Goal: Task Accomplishment & Management: Use online tool/utility

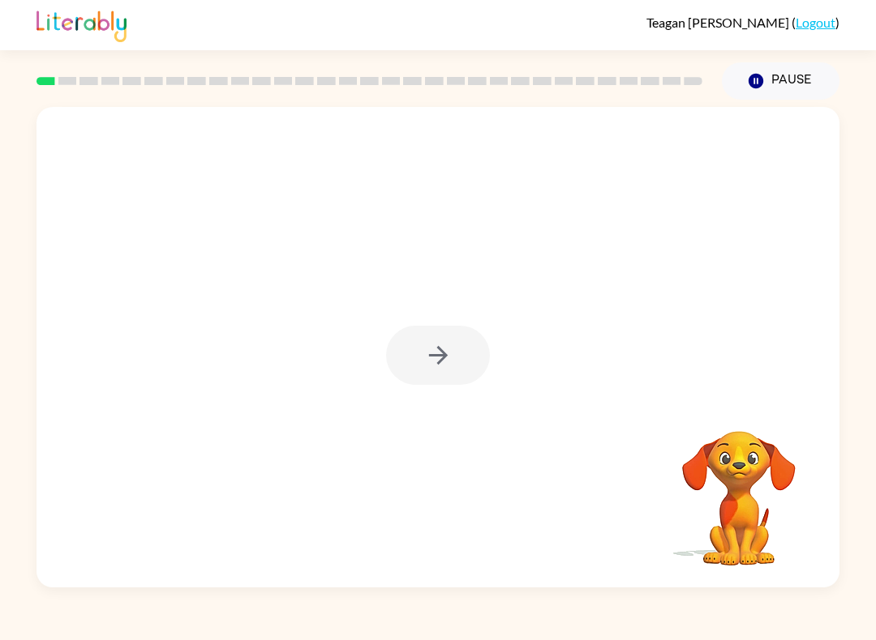
click at [460, 347] on div at bounding box center [438, 355] width 104 height 59
click at [483, 370] on div at bounding box center [438, 355] width 104 height 59
click at [436, 358] on icon "button" at bounding box center [438, 355] width 28 height 28
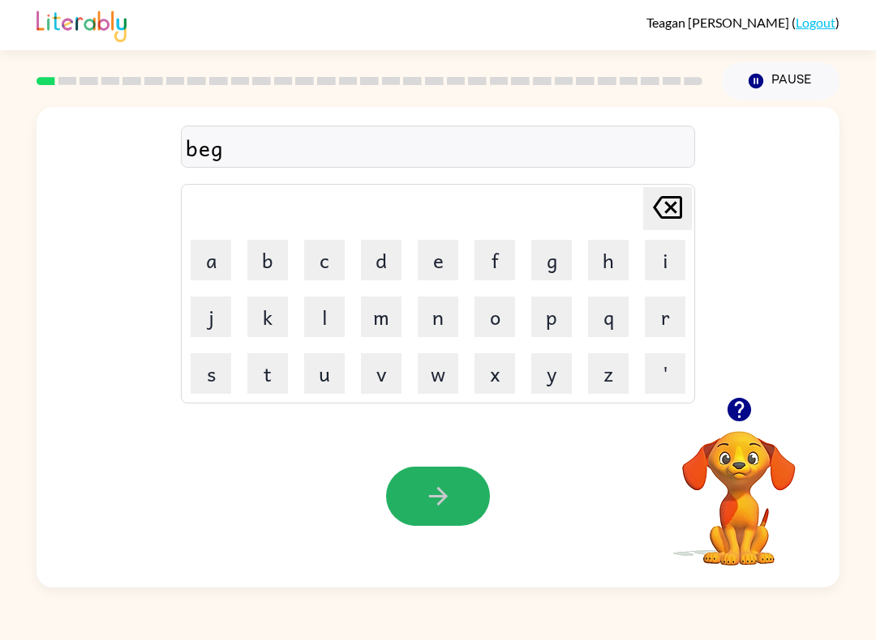
click at [455, 505] on button "button" at bounding box center [438, 496] width 104 height 59
click at [445, 490] on icon "button" at bounding box center [438, 496] width 28 height 28
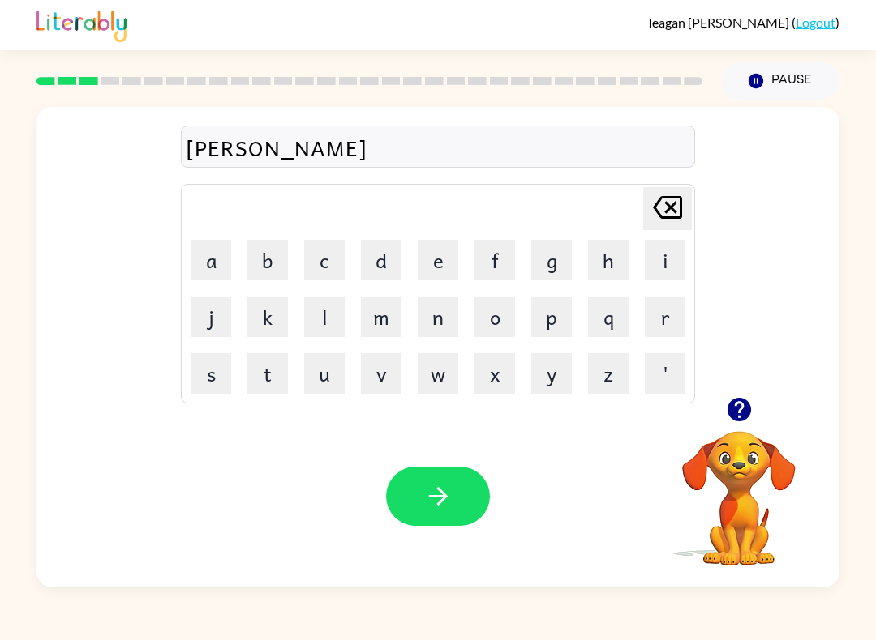
click at [459, 514] on button "button" at bounding box center [438, 496] width 104 height 59
click at [431, 490] on icon "button" at bounding box center [438, 496] width 28 height 28
click at [466, 556] on div "Your browser must support playing .mp4 files to use Literably. Please try using…" at bounding box center [437, 496] width 803 height 182
click at [455, 508] on button "button" at bounding box center [438, 496] width 104 height 59
click at [474, 479] on button "button" at bounding box center [438, 496] width 104 height 59
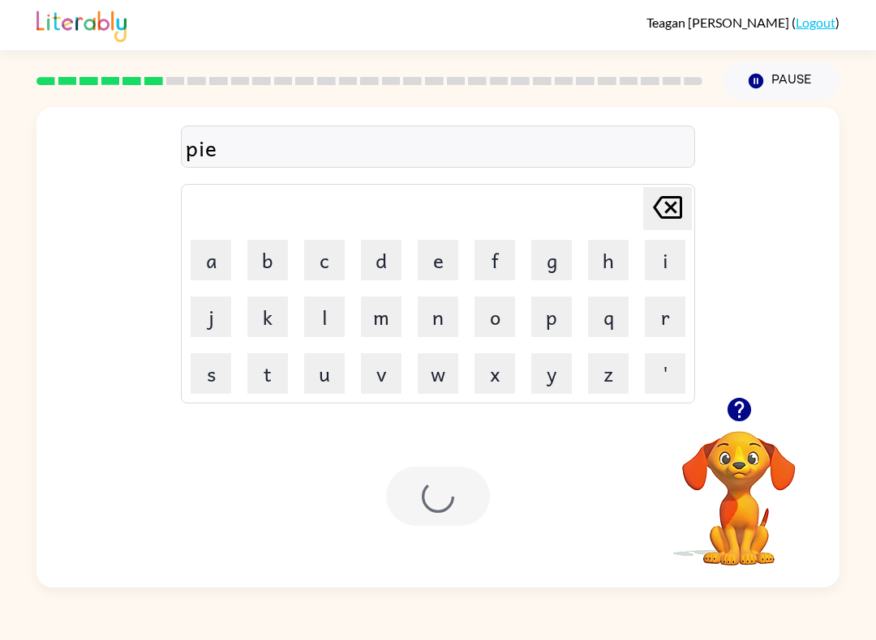
click at [473, 479] on div at bounding box center [438, 496] width 104 height 59
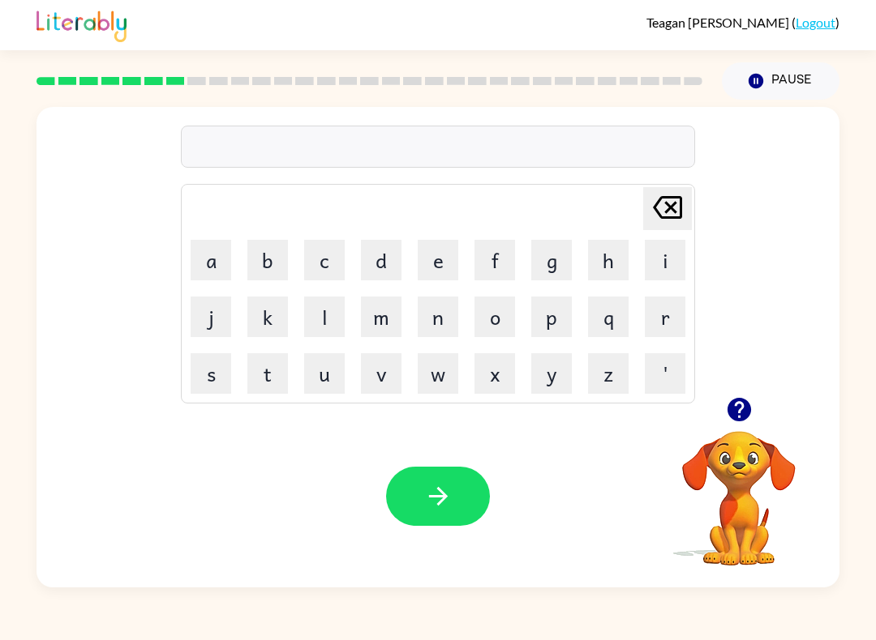
click at [730, 481] on video "Your browser must support playing .mp4 files to use Literably. Please try using…" at bounding box center [738, 487] width 162 height 162
click at [738, 443] on video "Your browser must support playing .mp4 files to use Literably. Please try using…" at bounding box center [738, 487] width 162 height 162
click at [750, 468] on video "Your browser must support playing .mp4 files to use Literably. Please try using…" at bounding box center [738, 487] width 162 height 162
click at [747, 400] on icon "button" at bounding box center [739, 410] width 28 height 28
click at [742, 409] on video "Your browser must support playing .mp4 files to use Literably. Please try using…" at bounding box center [738, 487] width 162 height 162
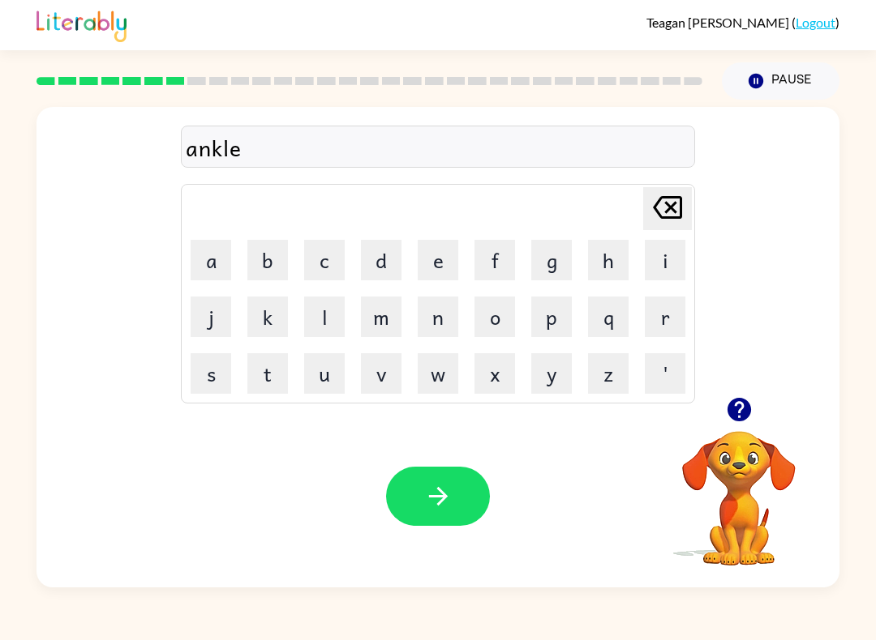
click at [413, 507] on button "button" at bounding box center [438, 496] width 104 height 59
click at [446, 489] on div at bounding box center [438, 496] width 104 height 59
click at [442, 481] on button "button" at bounding box center [438, 496] width 104 height 59
click at [446, 475] on button "button" at bounding box center [438, 496] width 104 height 59
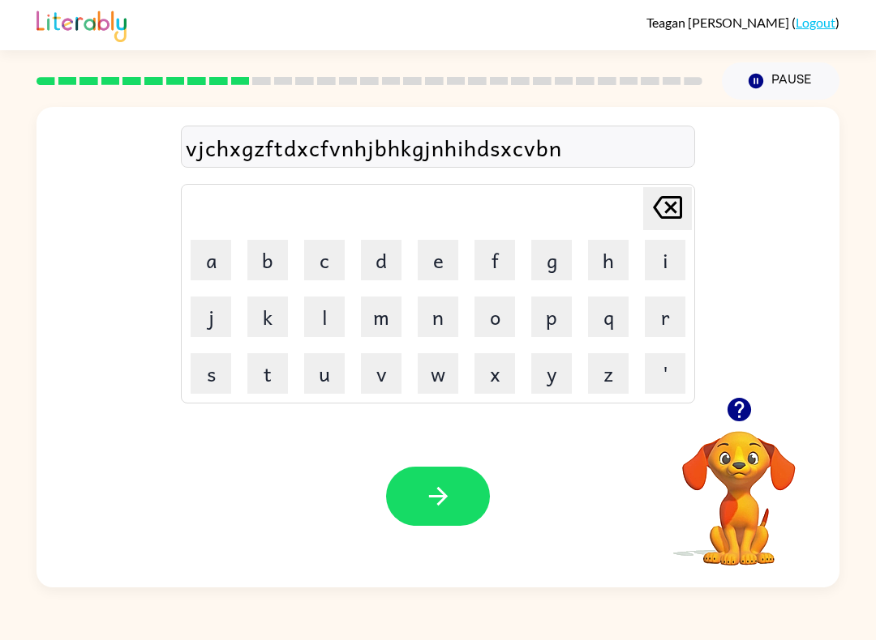
click at [678, 190] on icon "[PERSON_NAME] last character input" at bounding box center [667, 207] width 39 height 39
click at [685, 200] on icon "[PERSON_NAME] last character input" at bounding box center [667, 207] width 39 height 39
click at [668, 208] on icon "[PERSON_NAME] last character input" at bounding box center [667, 207] width 39 height 39
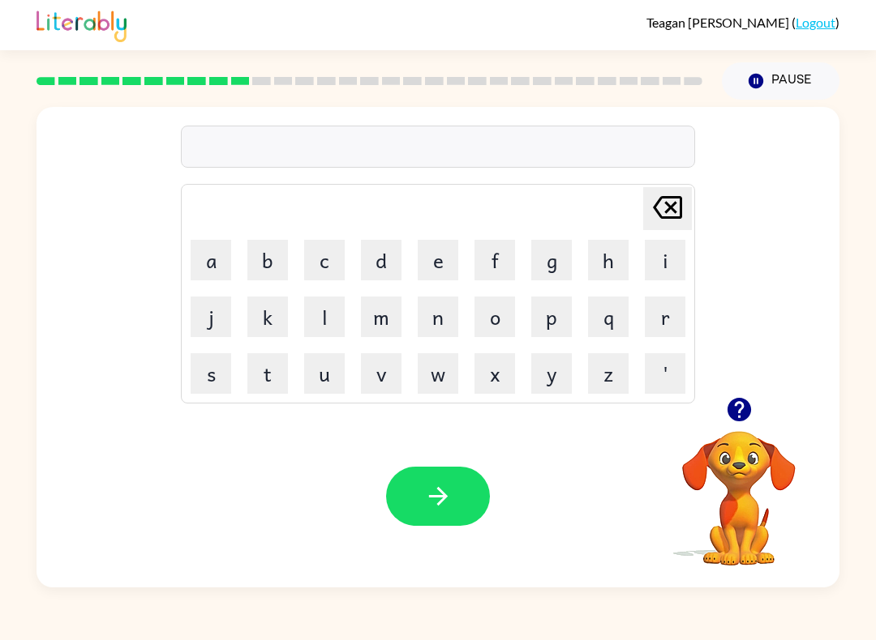
click at [760, 392] on div at bounding box center [738, 409] width 162 height 41
click at [740, 416] on icon "button" at bounding box center [738, 410] width 24 height 24
click at [743, 396] on div "[PERSON_NAME] last character input a b c d e f g h i j k l m n o p q r s t u v …" at bounding box center [437, 252] width 803 height 290
click at [479, 509] on button "button" at bounding box center [438, 496] width 104 height 59
click at [465, 490] on button "button" at bounding box center [438, 496] width 104 height 59
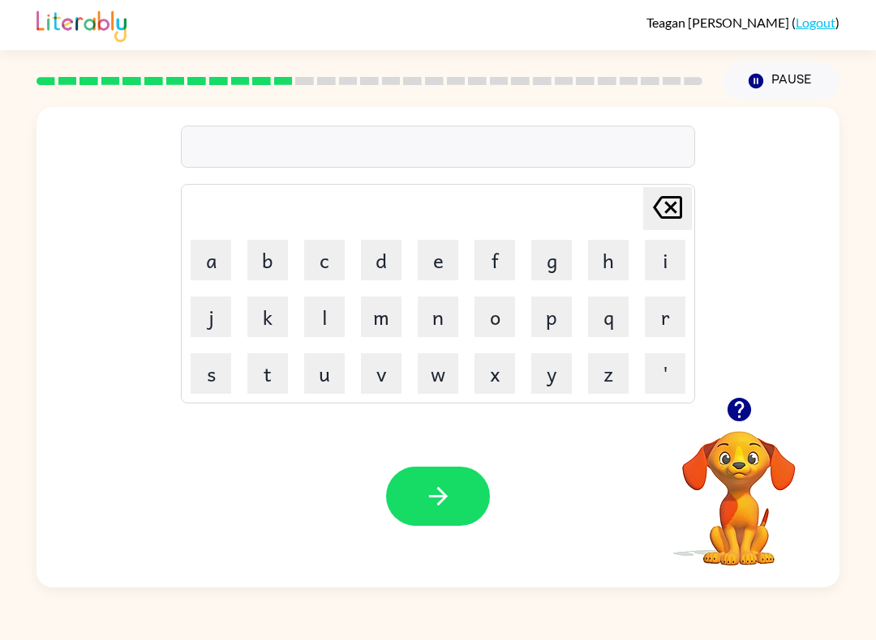
click at [733, 416] on icon "button" at bounding box center [738, 410] width 24 height 24
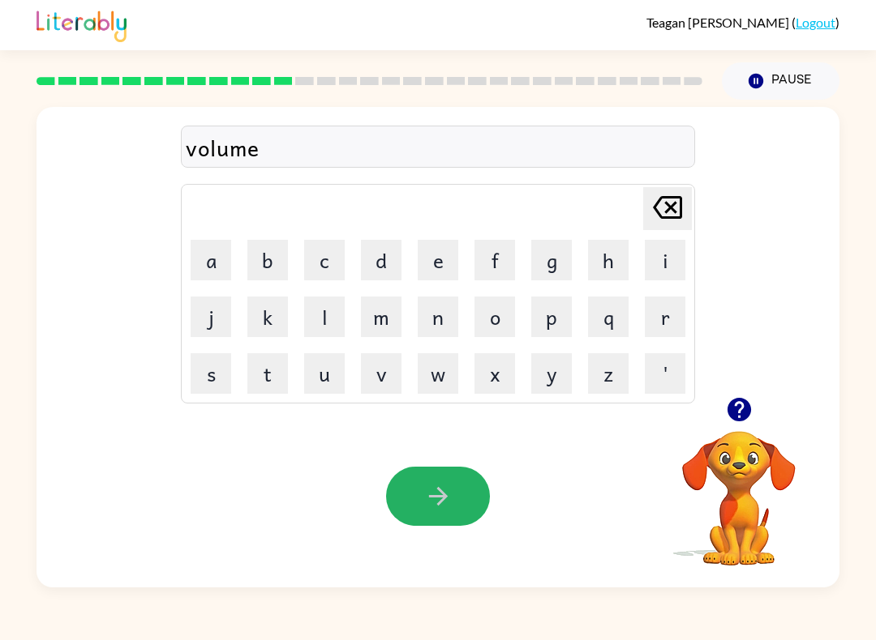
click at [482, 499] on button "button" at bounding box center [438, 496] width 104 height 59
click at [456, 503] on button "button" at bounding box center [438, 496] width 104 height 59
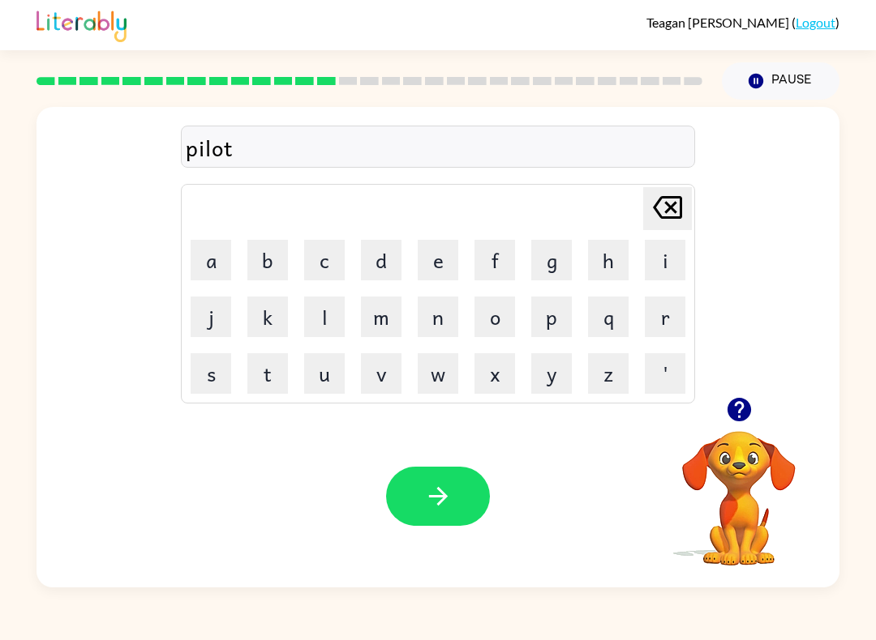
click at [430, 455] on div "Your browser must support playing .mp4 files to use Literably. Please try using…" at bounding box center [437, 496] width 803 height 182
click at [436, 481] on button "button" at bounding box center [438, 496] width 104 height 59
click at [729, 413] on icon "button" at bounding box center [738, 410] width 24 height 24
click at [682, 204] on icon at bounding box center [667, 207] width 29 height 23
click at [681, 204] on icon at bounding box center [667, 207] width 29 height 23
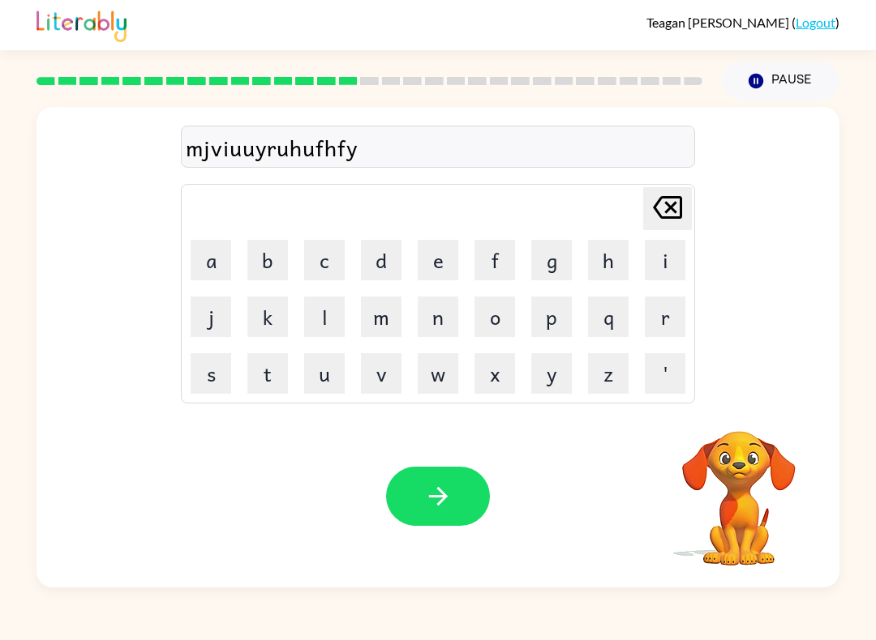
click at [683, 208] on icon "[PERSON_NAME] last character input" at bounding box center [667, 207] width 39 height 39
click at [456, 499] on button "button" at bounding box center [438, 496] width 104 height 59
click at [391, 539] on div "Your browser must support playing .mp4 files to use Literably. Please try using…" at bounding box center [437, 496] width 803 height 182
click at [470, 503] on button "button" at bounding box center [438, 496] width 104 height 59
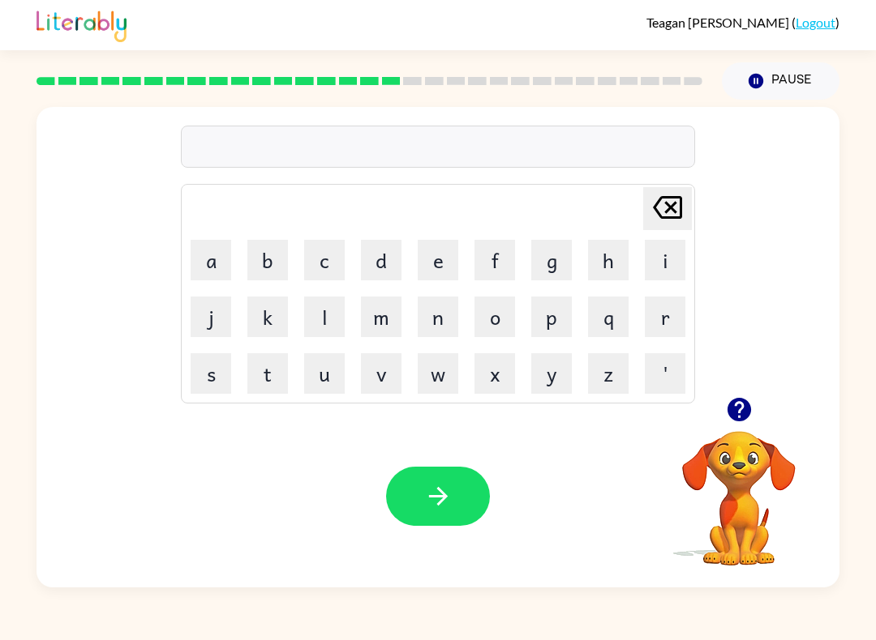
click at [742, 420] on icon "button" at bounding box center [738, 410] width 24 height 24
click at [754, 409] on button "button" at bounding box center [738, 409] width 41 height 41
click at [743, 418] on video "Your browser must support playing .mp4 files to use Literably. Please try using…" at bounding box center [738, 487] width 162 height 162
click at [772, 397] on div at bounding box center [738, 409] width 162 height 41
click at [772, 396] on div at bounding box center [738, 409] width 162 height 41
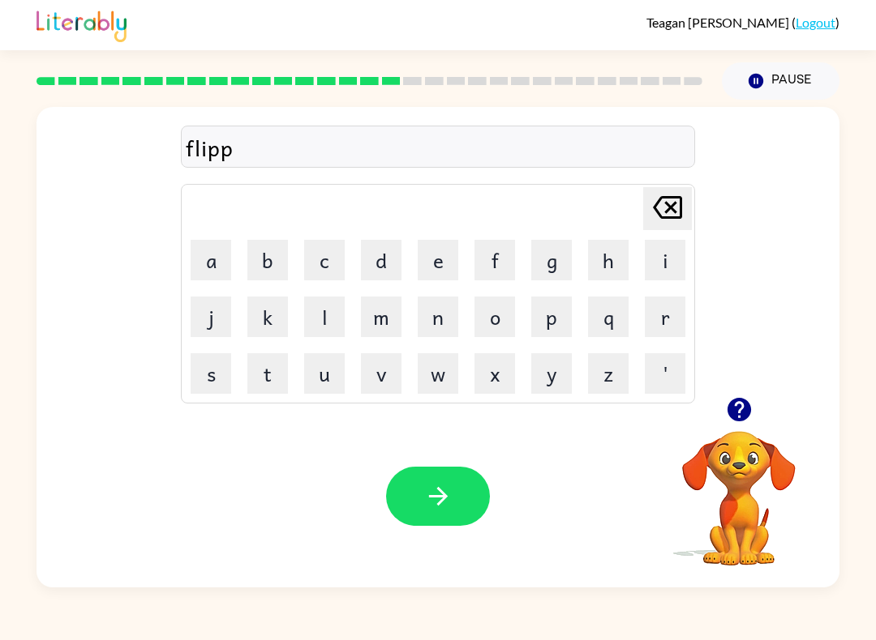
click at [735, 421] on icon "button" at bounding box center [738, 410] width 24 height 24
click at [449, 491] on icon "button" at bounding box center [438, 496] width 28 height 28
click at [434, 473] on button "button" at bounding box center [438, 496] width 104 height 59
click at [756, 421] on button "button" at bounding box center [738, 409] width 41 height 41
click at [737, 413] on video "Your browser must support playing .mp4 files to use Literably. Please try using…" at bounding box center [738, 487] width 162 height 162
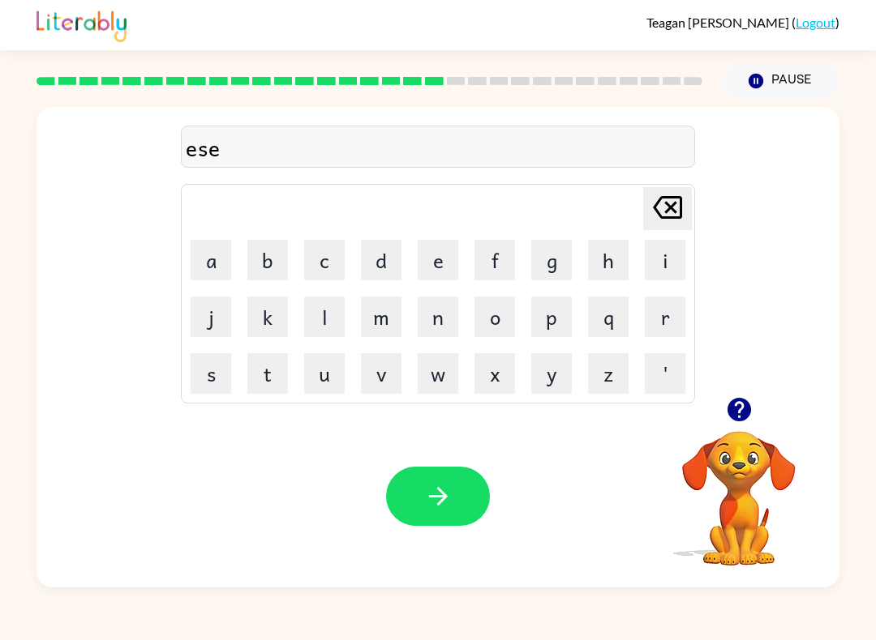
click at [448, 511] on icon "button" at bounding box center [438, 496] width 28 height 28
click at [131, 88] on div at bounding box center [369, 81] width 685 height 57
click at [190, 75] on div at bounding box center [369, 81] width 685 height 57
click at [353, 66] on div at bounding box center [369, 81] width 685 height 57
click at [325, 74] on div at bounding box center [369, 81] width 685 height 57
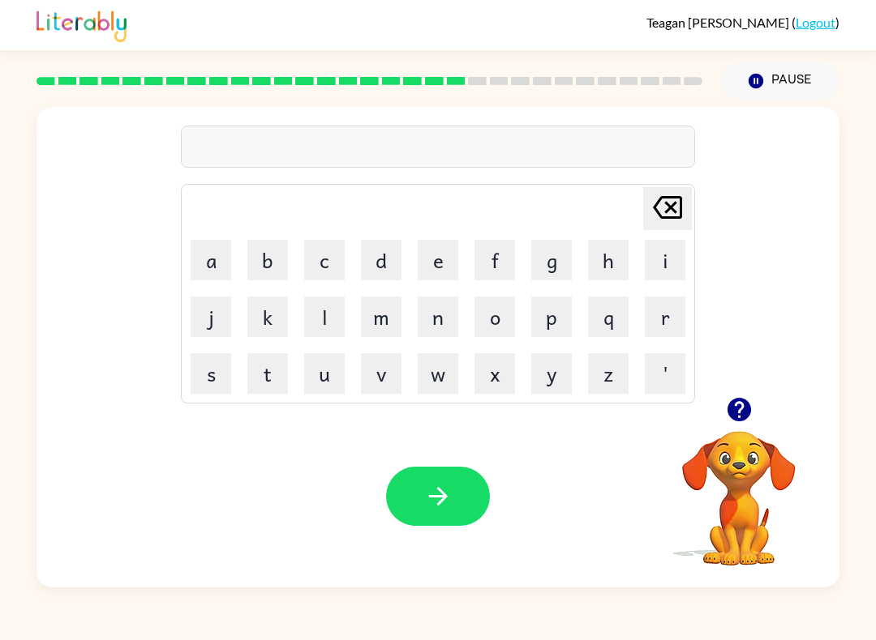
click at [750, 393] on button "button" at bounding box center [738, 409] width 41 height 41
click at [465, 481] on button "button" at bounding box center [438, 496] width 104 height 59
click at [455, 504] on button "button" at bounding box center [438, 496] width 104 height 59
click at [433, 501] on icon "button" at bounding box center [438, 496] width 28 height 28
click at [430, 473] on button "button" at bounding box center [438, 496] width 104 height 59
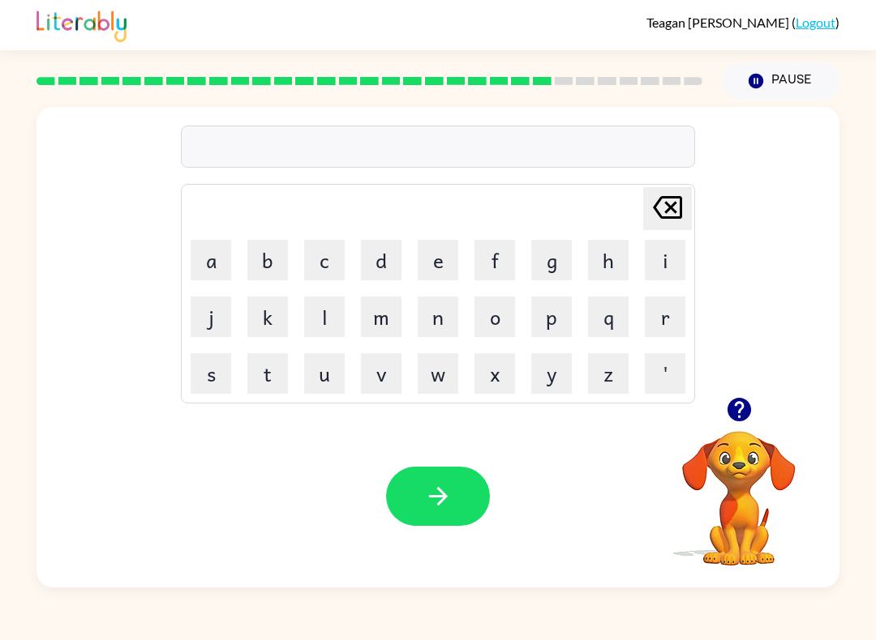
click at [725, 394] on button "button" at bounding box center [738, 409] width 41 height 41
click at [724, 394] on div "[PERSON_NAME] last character input a b c d e f g h i j k l m n o p q r s t u v …" at bounding box center [437, 252] width 803 height 290
click at [756, 439] on video "Your browser must support playing .mp4 files to use Literably. Please try using…" at bounding box center [738, 487] width 162 height 162
click at [758, 413] on button "button" at bounding box center [738, 409] width 41 height 41
click at [748, 404] on icon "button" at bounding box center [739, 410] width 28 height 28
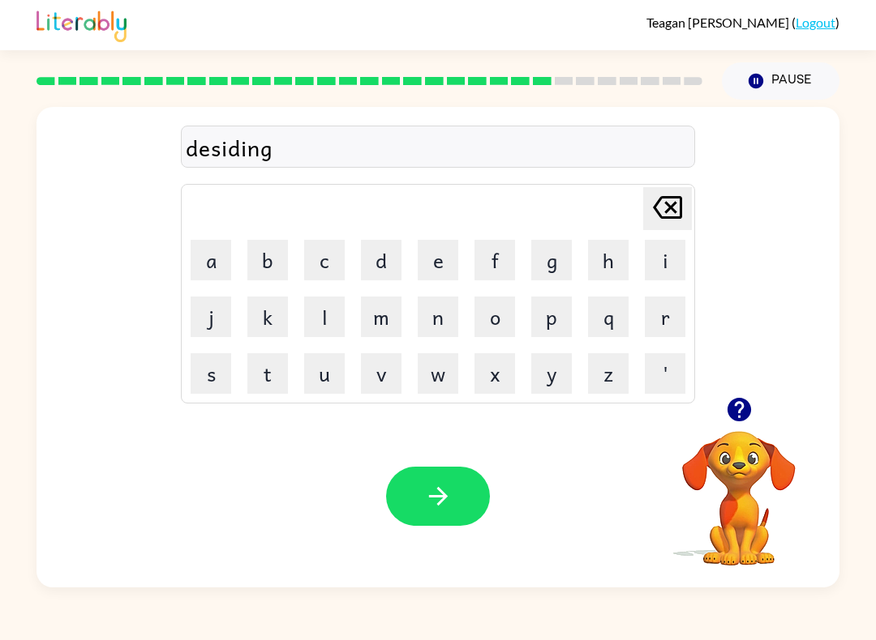
click at [473, 505] on button "button" at bounding box center [438, 496] width 104 height 59
click at [441, 478] on button "button" at bounding box center [438, 496] width 104 height 59
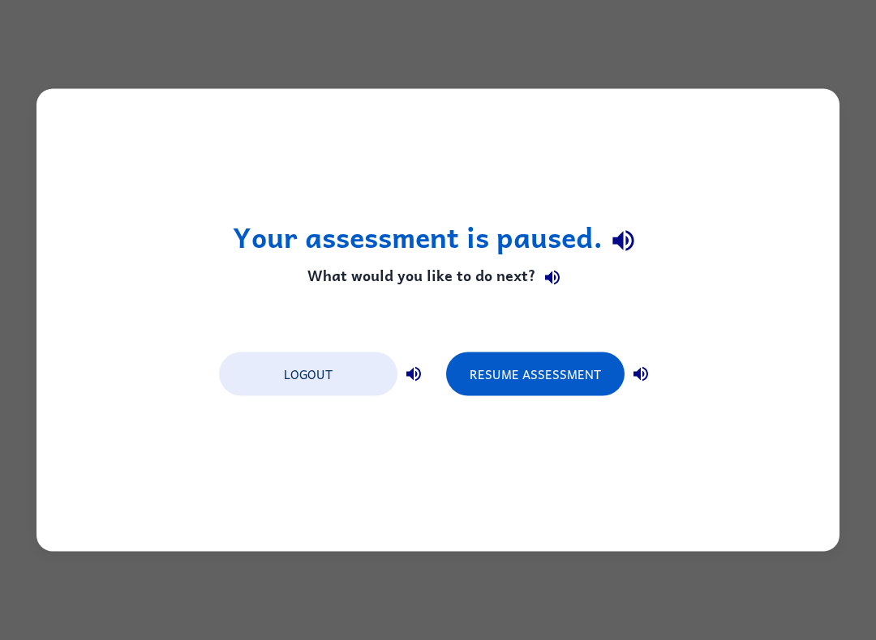
click at [311, 371] on button "Logout" at bounding box center [308, 375] width 178 height 44
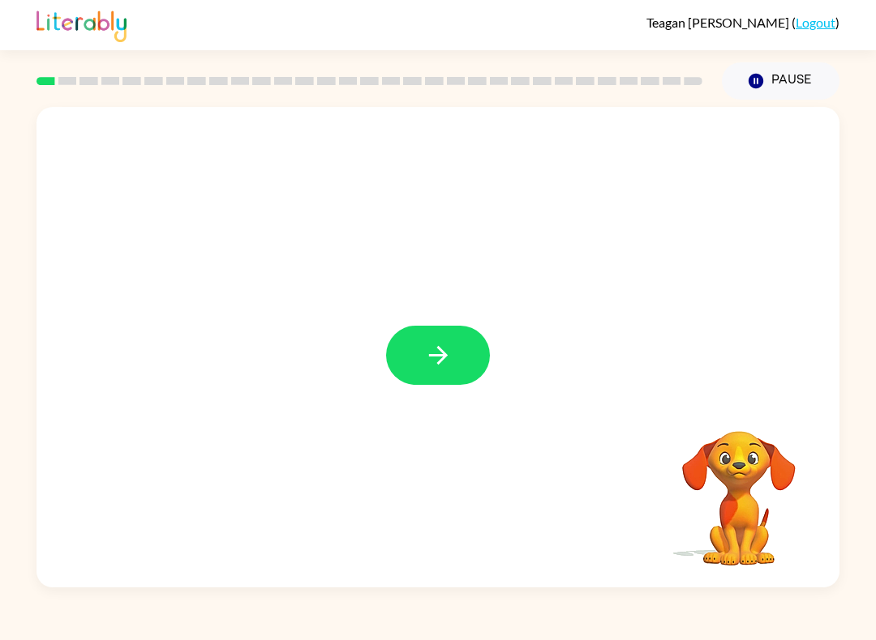
click at [433, 350] on icon "button" at bounding box center [438, 355] width 28 height 28
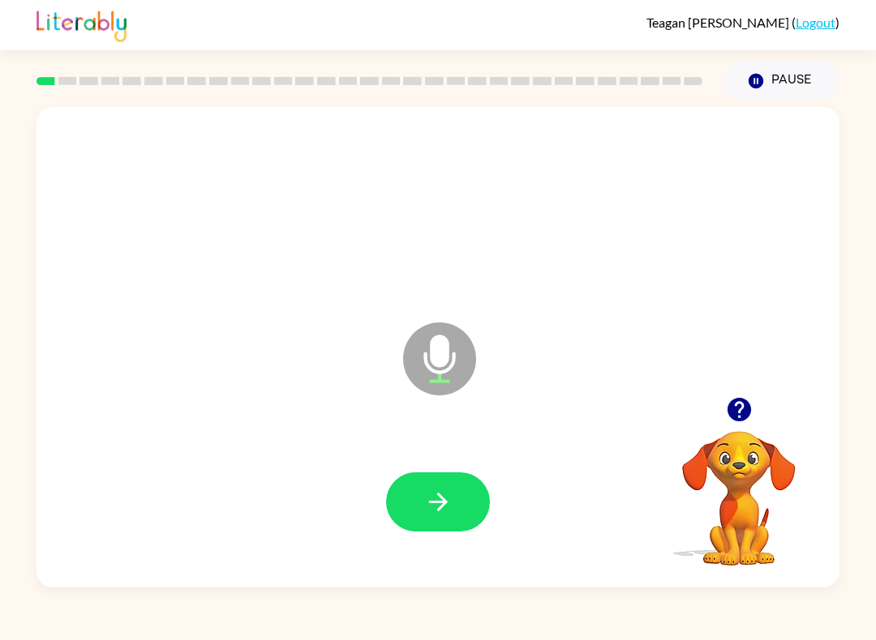
click at [444, 504] on icon "button" at bounding box center [437, 502] width 19 height 19
click at [435, 347] on icon "Microphone The Microphone is here when it is your turn to talk" at bounding box center [520, 380] width 243 height 122
click at [452, 504] on button "button" at bounding box center [438, 502] width 104 height 59
click at [449, 341] on icon at bounding box center [439, 359] width 73 height 73
click at [447, 516] on icon "button" at bounding box center [438, 502] width 28 height 28
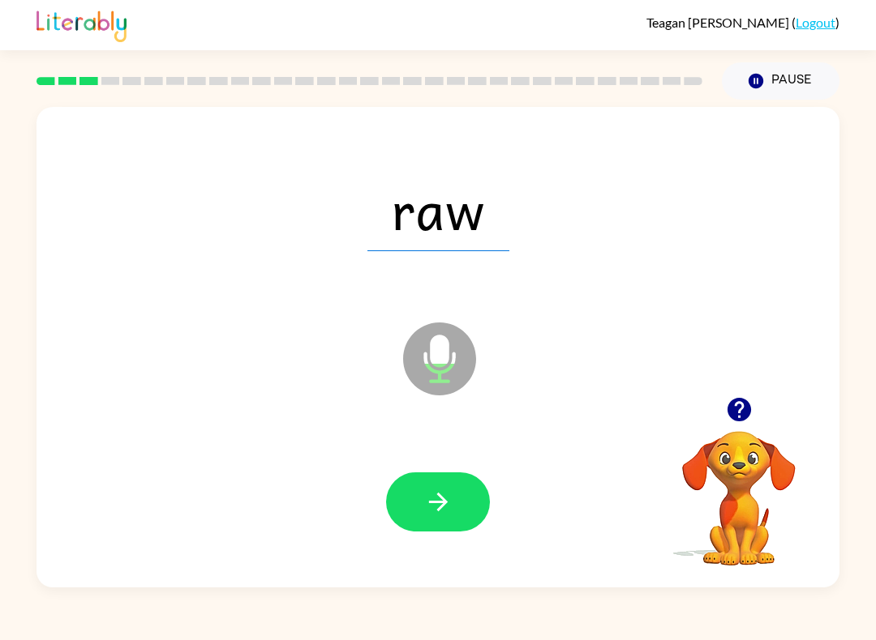
click at [452, 494] on icon "button" at bounding box center [438, 502] width 28 height 28
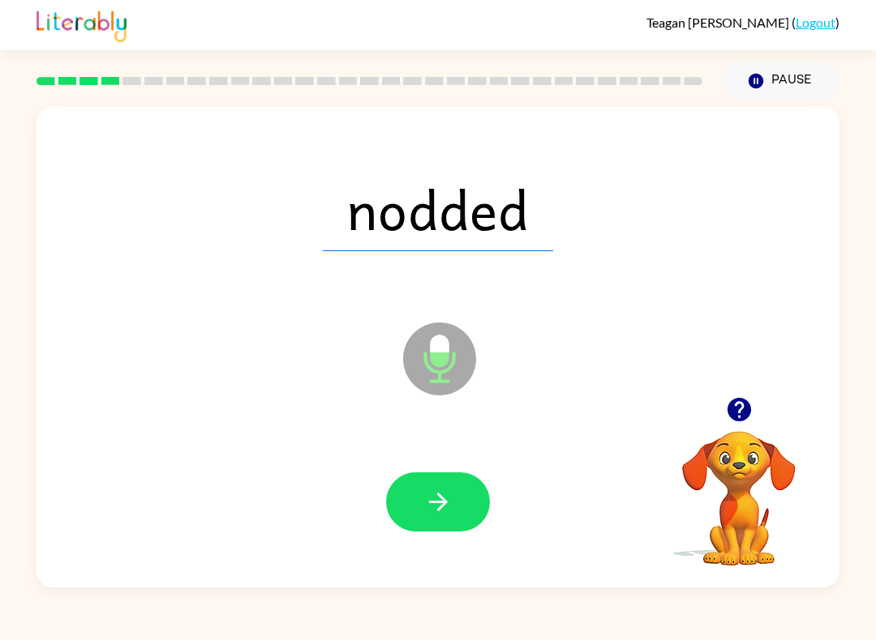
click at [447, 503] on icon "button" at bounding box center [437, 502] width 19 height 19
click at [453, 493] on button "button" at bounding box center [438, 502] width 104 height 59
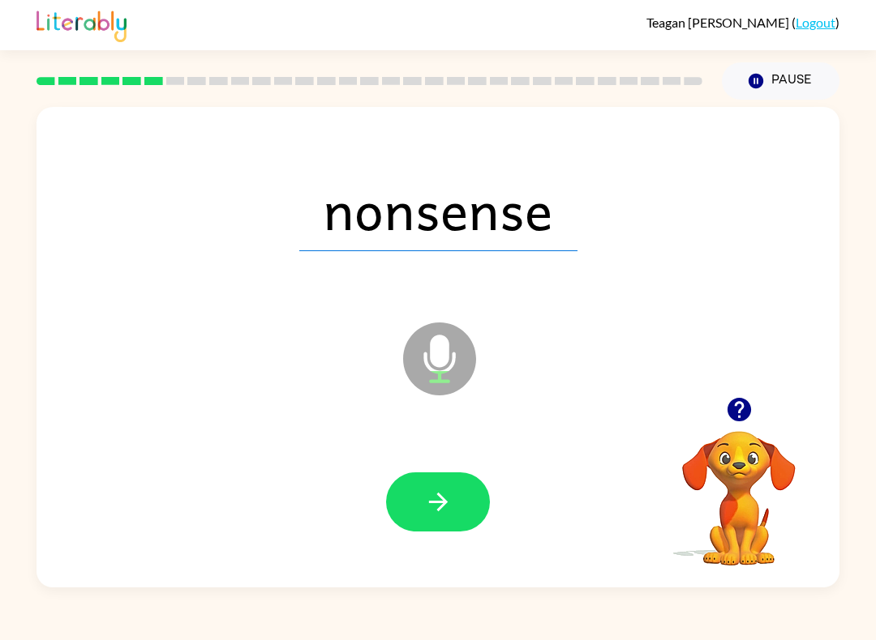
click at [460, 489] on button "button" at bounding box center [438, 502] width 104 height 59
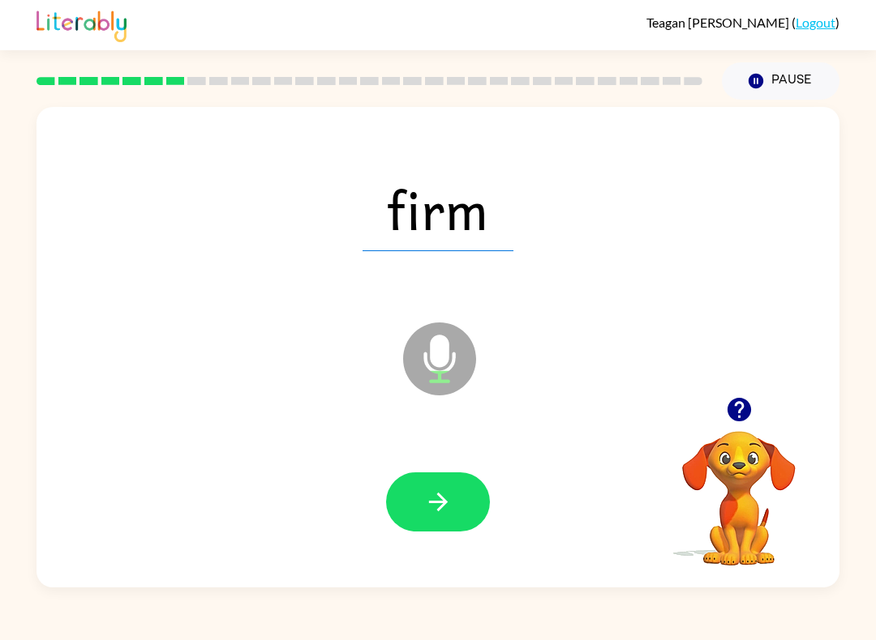
click at [439, 505] on icon "button" at bounding box center [438, 502] width 28 height 28
click at [428, 512] on icon "button" at bounding box center [438, 502] width 28 height 28
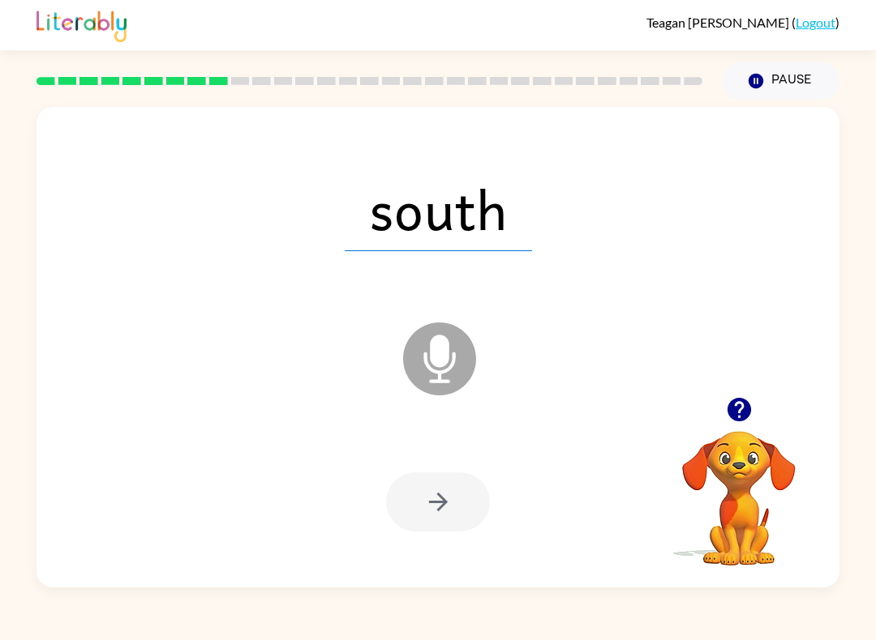
click at [751, 490] on video "Your browser must support playing .mp4 files to use Literably. Please try using…" at bounding box center [738, 487] width 162 height 162
click at [445, 475] on button "button" at bounding box center [438, 502] width 104 height 59
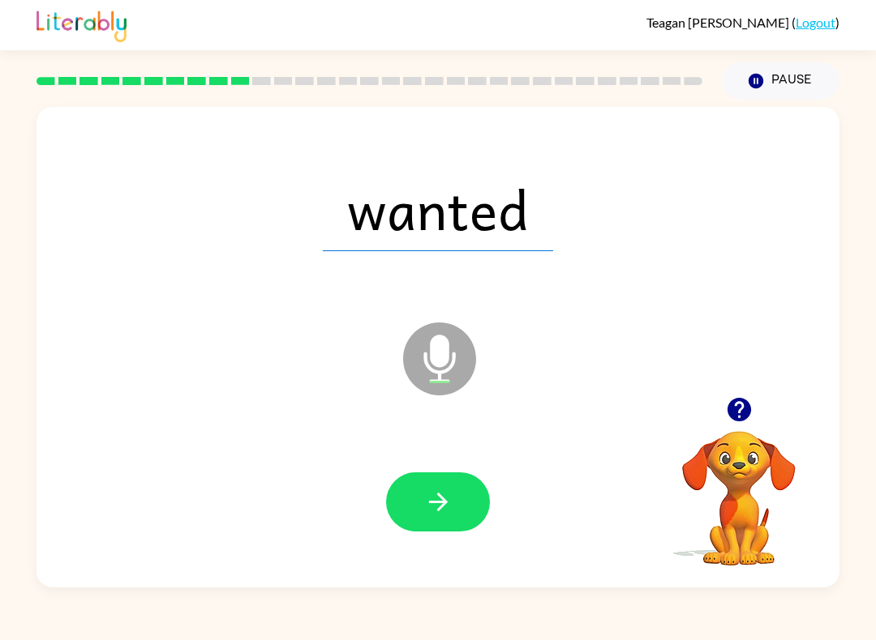
click at [409, 490] on button "button" at bounding box center [438, 502] width 104 height 59
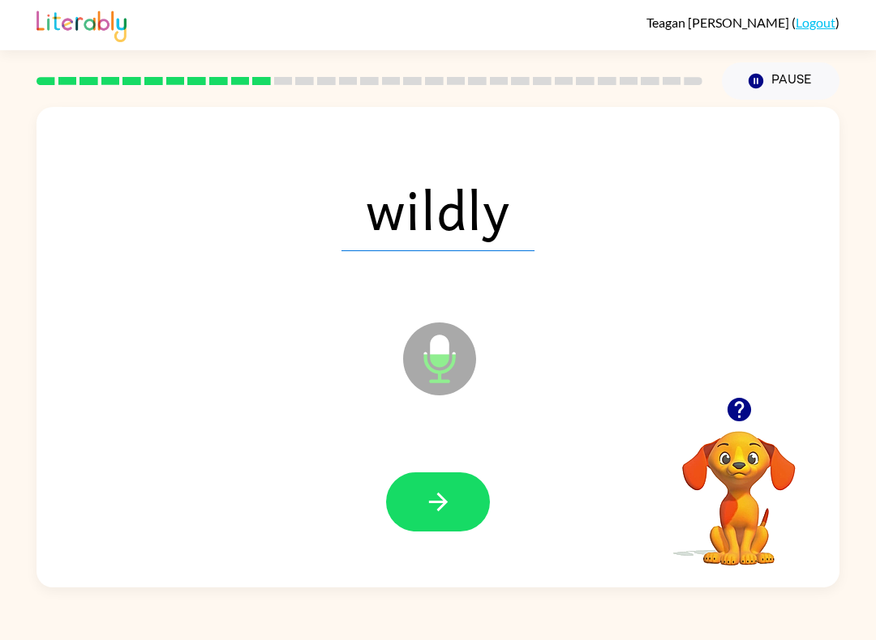
click at [439, 506] on icon "button" at bounding box center [438, 502] width 28 height 28
click at [426, 490] on icon "button" at bounding box center [438, 502] width 28 height 28
click at [456, 500] on button "button" at bounding box center [438, 502] width 104 height 59
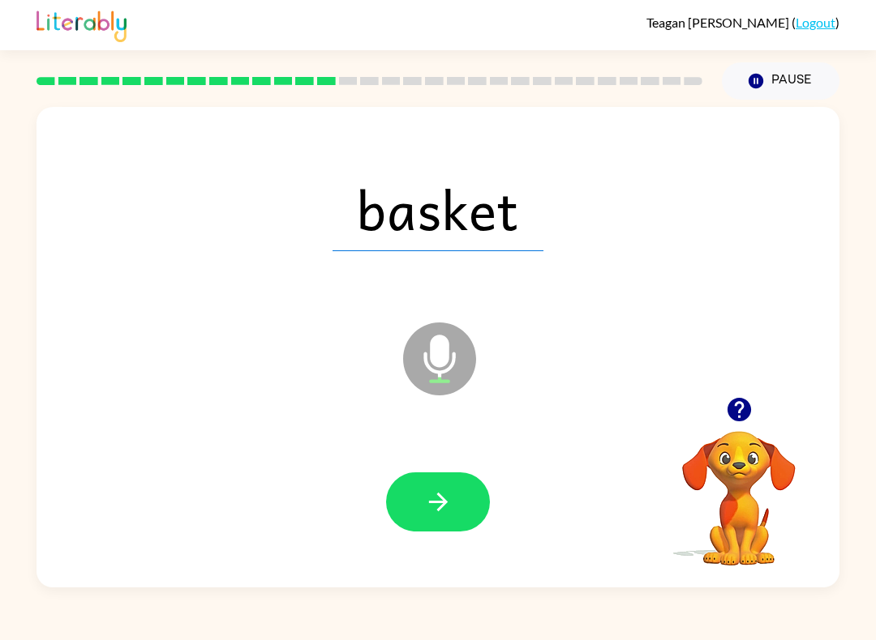
click at [450, 497] on icon "button" at bounding box center [438, 502] width 28 height 28
click at [446, 496] on icon "button" at bounding box center [438, 502] width 28 height 28
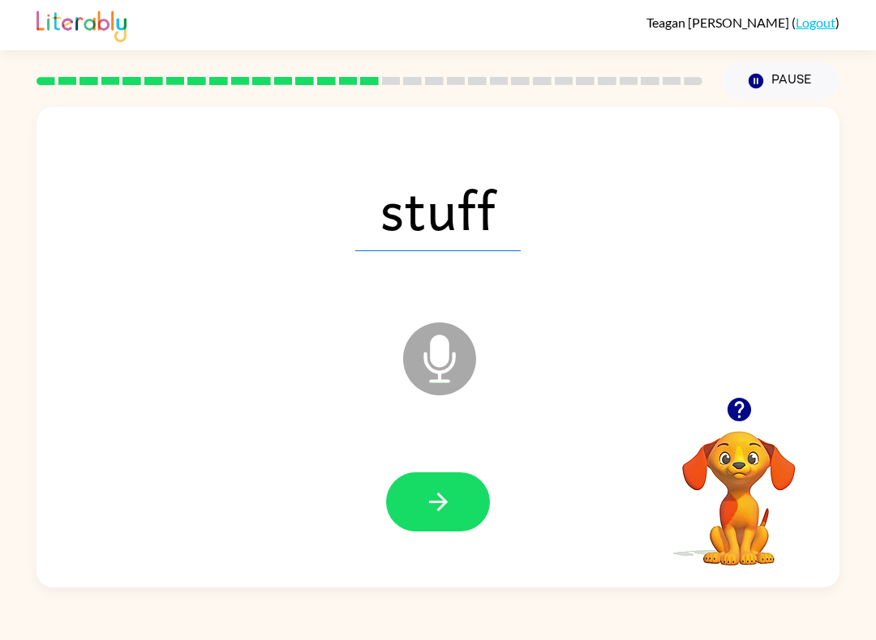
click at [451, 507] on icon "button" at bounding box center [438, 502] width 28 height 28
click at [449, 505] on icon "button" at bounding box center [438, 502] width 28 height 28
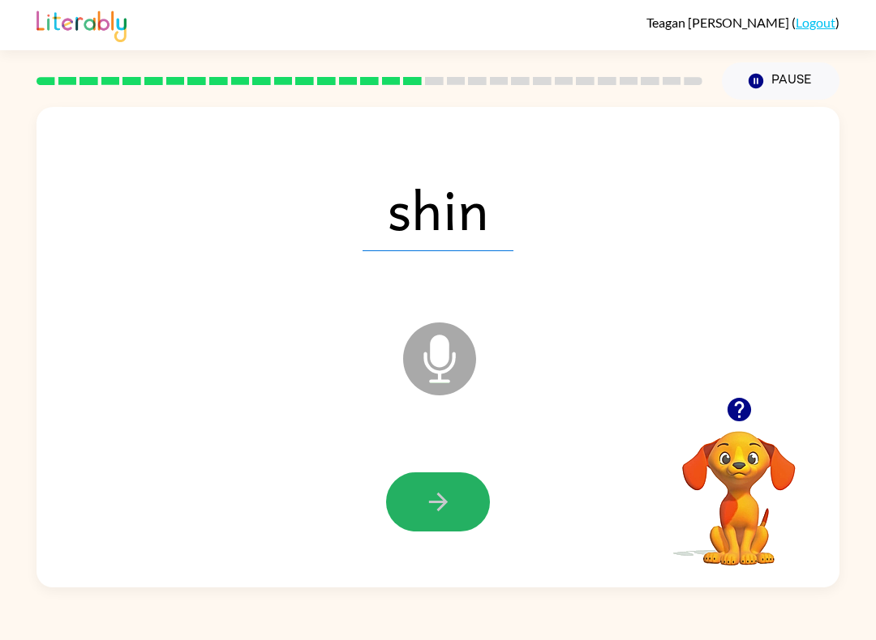
click at [443, 504] on icon "button" at bounding box center [437, 502] width 19 height 19
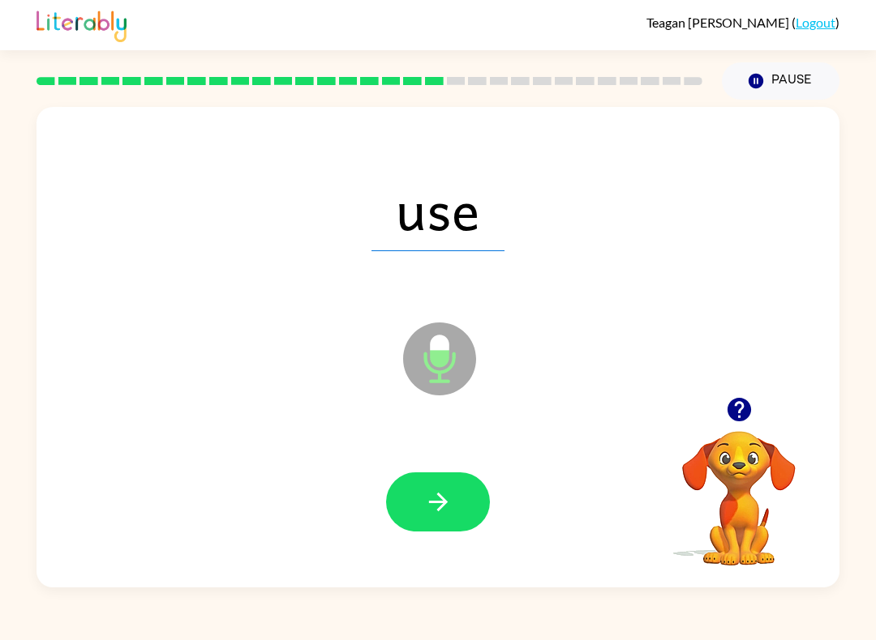
click at [438, 511] on icon "button" at bounding box center [437, 502] width 19 height 19
click at [432, 495] on icon "button" at bounding box center [438, 502] width 28 height 28
click at [455, 497] on button "button" at bounding box center [438, 502] width 104 height 59
click at [439, 529] on button "button" at bounding box center [438, 502] width 104 height 59
click at [447, 494] on icon "button" at bounding box center [438, 502] width 28 height 28
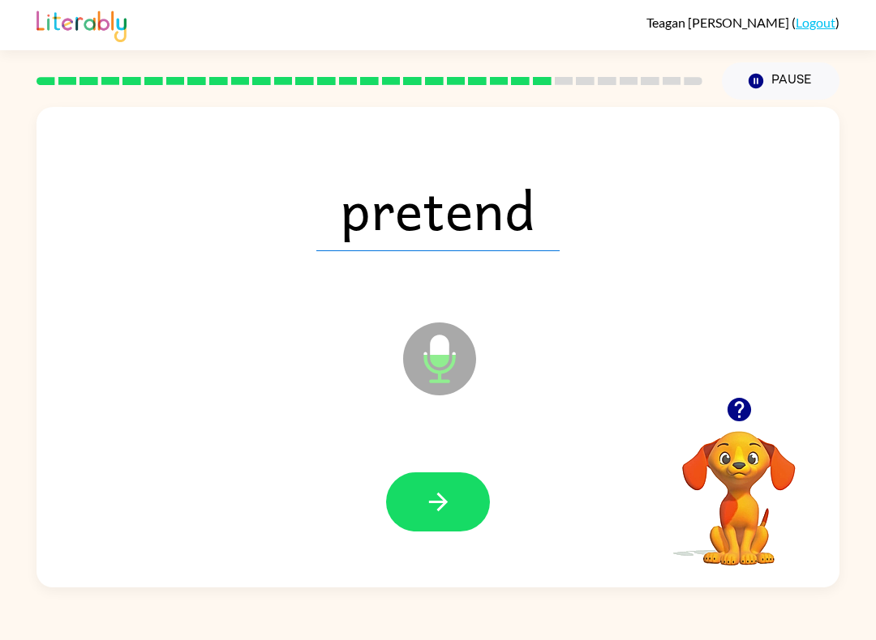
click at [436, 493] on icon "button" at bounding box center [438, 502] width 28 height 28
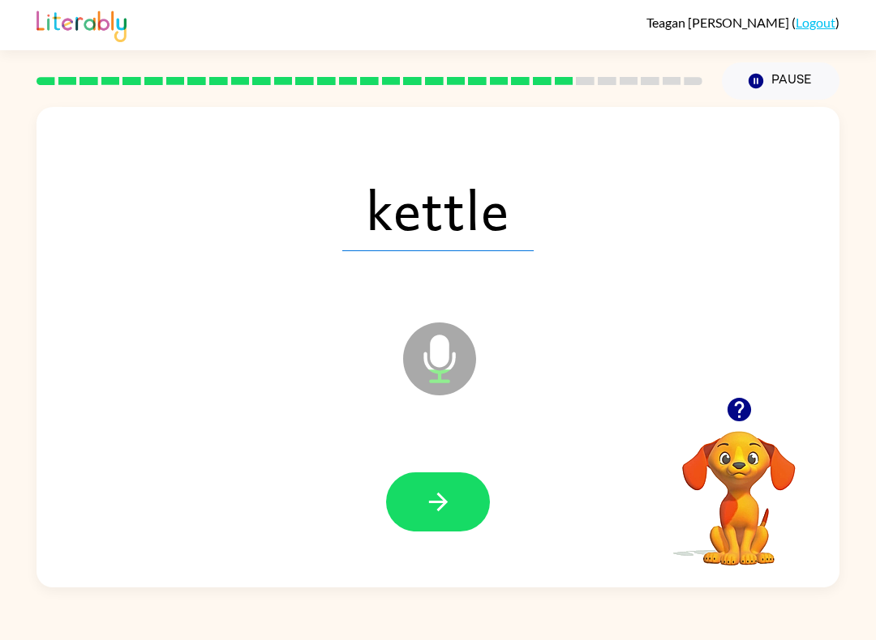
click at [452, 506] on icon "button" at bounding box center [438, 502] width 28 height 28
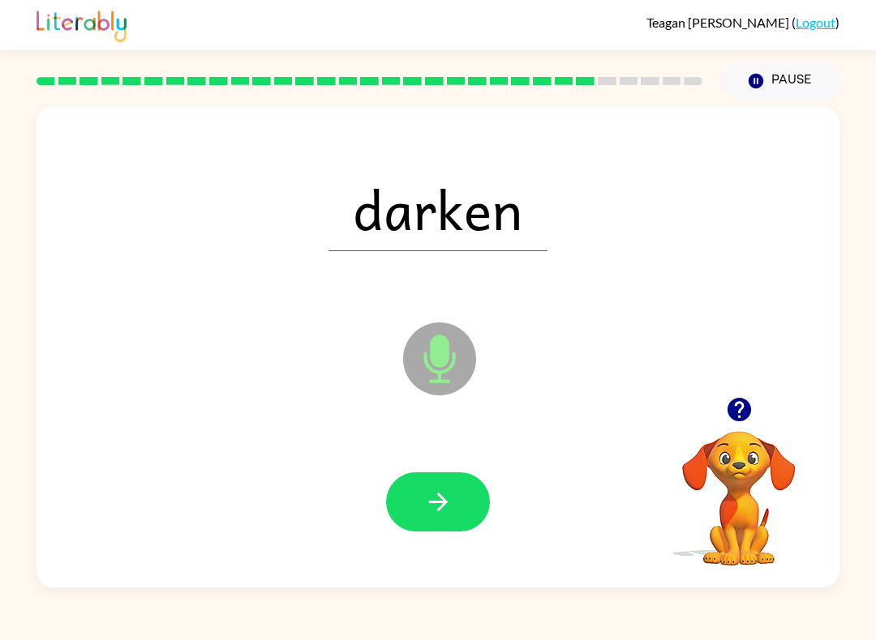
click at [441, 505] on icon "button" at bounding box center [438, 502] width 28 height 28
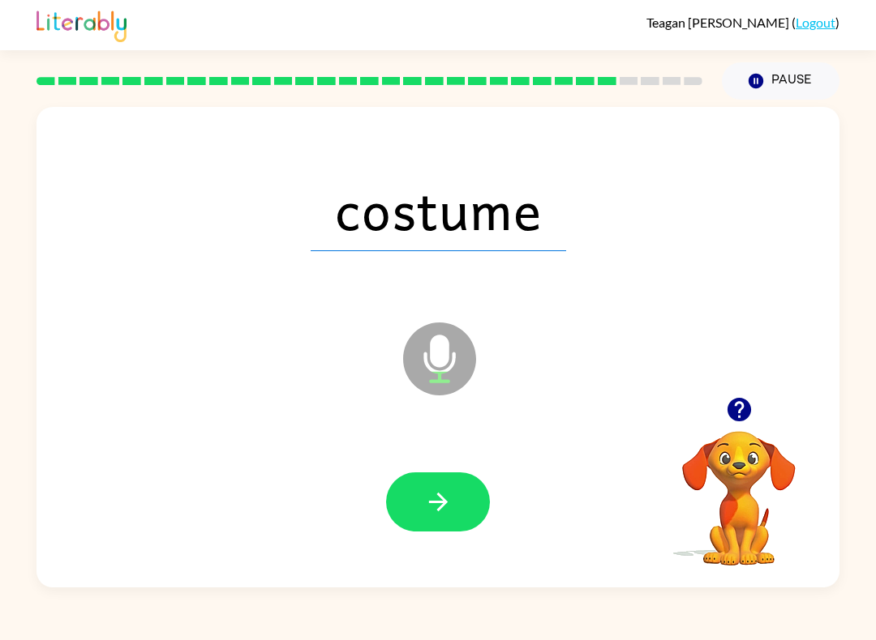
click at [452, 495] on button "button" at bounding box center [438, 502] width 104 height 59
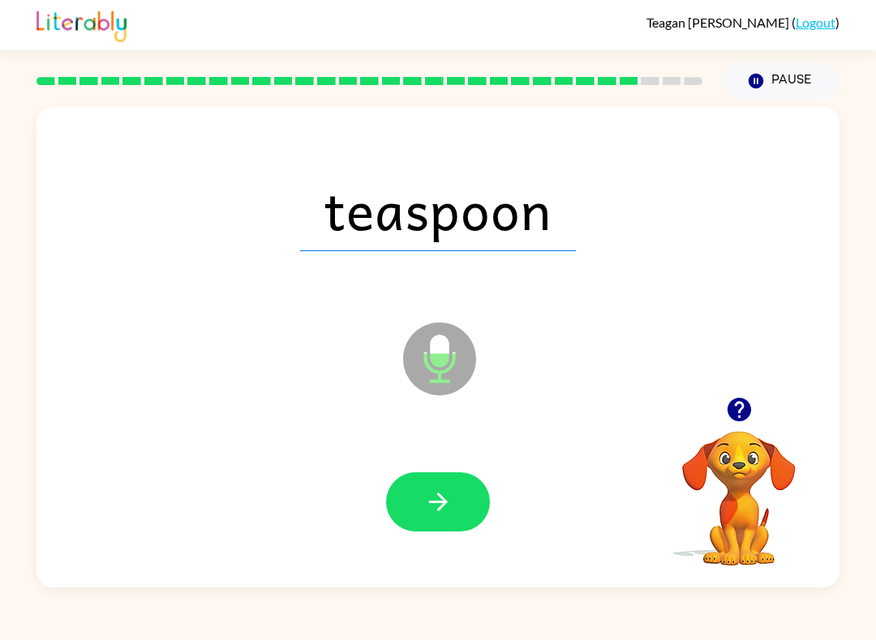
click at [464, 487] on button "button" at bounding box center [438, 502] width 104 height 59
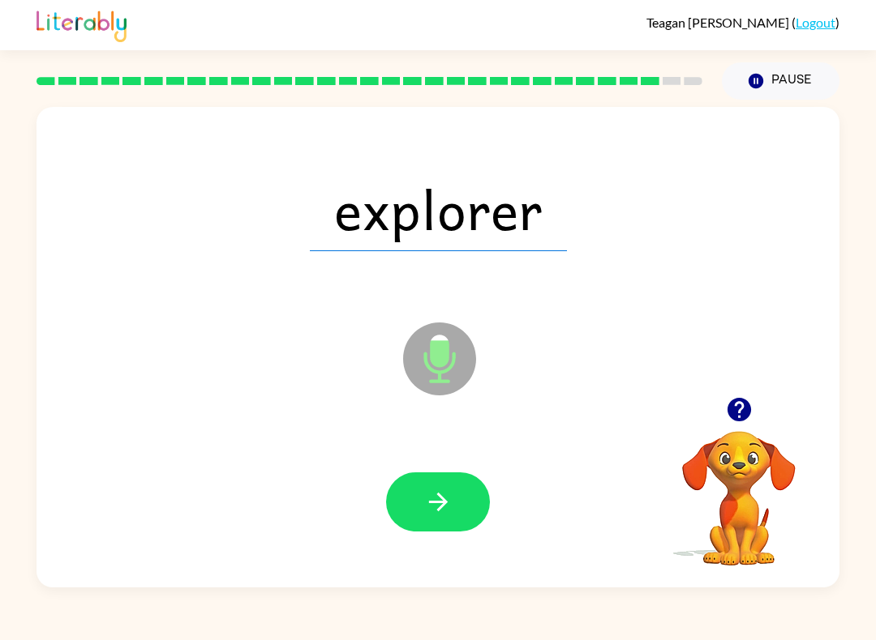
click at [456, 492] on button "button" at bounding box center [438, 502] width 104 height 59
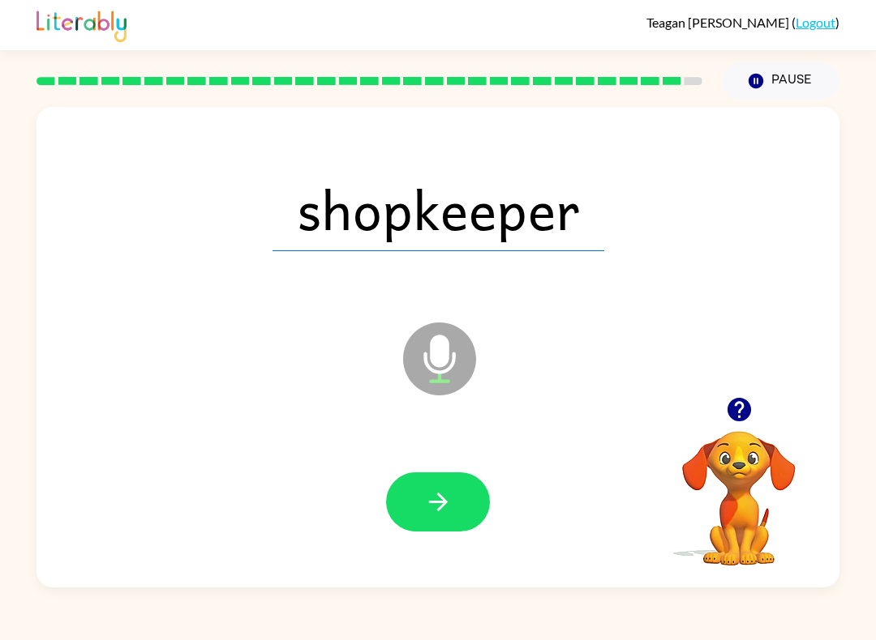
click at [460, 506] on button "button" at bounding box center [438, 502] width 104 height 59
